Goal: Task Accomplishment & Management: Manage account settings

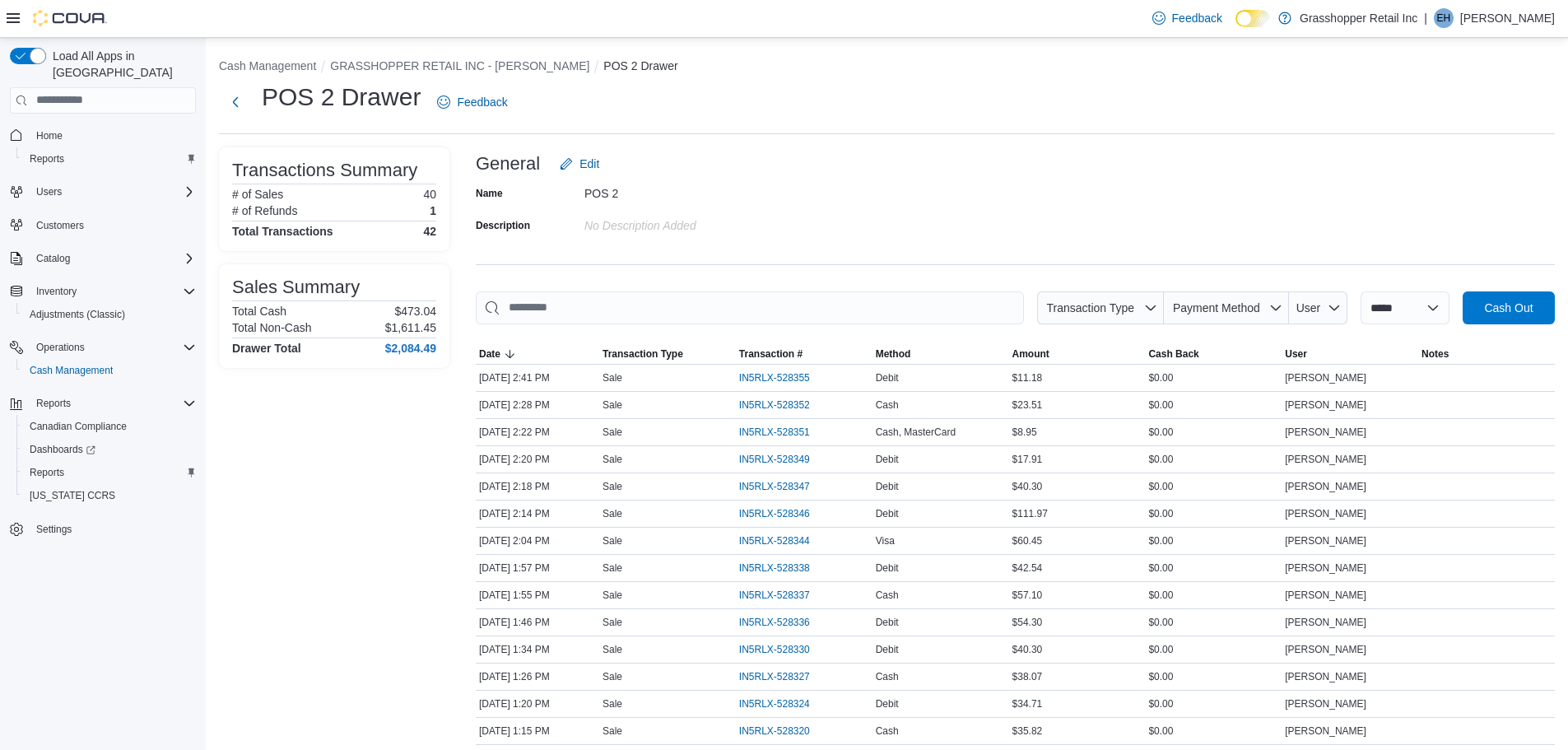
click at [1514, 19] on p "[PERSON_NAME]" at bounding box center [1507, 18] width 95 height 20
click at [1457, 159] on span "Sign Out" at bounding box center [1449, 160] width 45 height 17
